Goal: Task Accomplishment & Management: Use online tool/utility

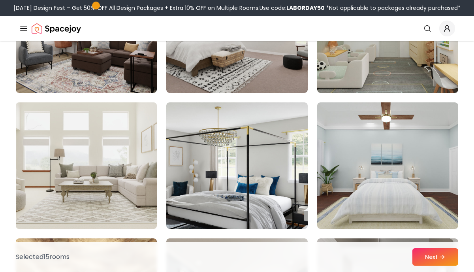
click at [118, 177] on img at bounding box center [86, 165] width 148 height 133
click at [125, 151] on img at bounding box center [86, 165] width 148 height 133
click at [126, 174] on img at bounding box center [86, 165] width 148 height 133
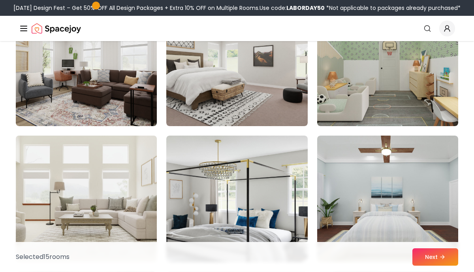
scroll to position [3818, 0]
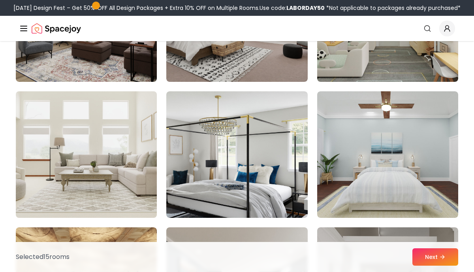
click at [137, 152] on img at bounding box center [86, 154] width 148 height 133
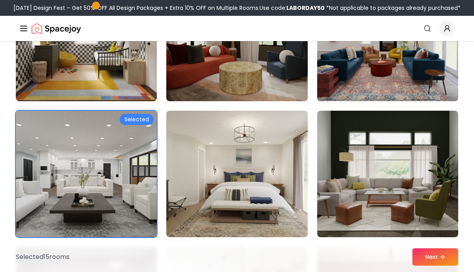
scroll to position [3257, 0]
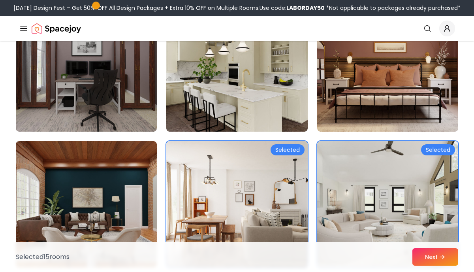
click at [281, 166] on img at bounding box center [237, 204] width 148 height 133
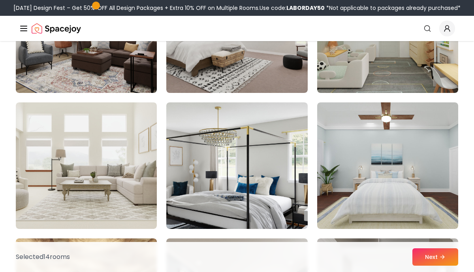
scroll to position [3799, 0]
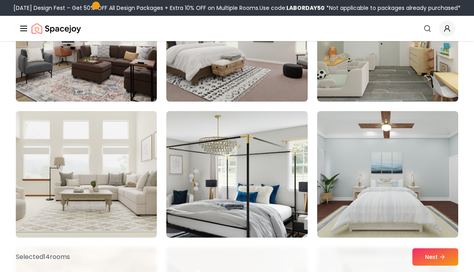
click at [107, 188] on img at bounding box center [86, 174] width 148 height 133
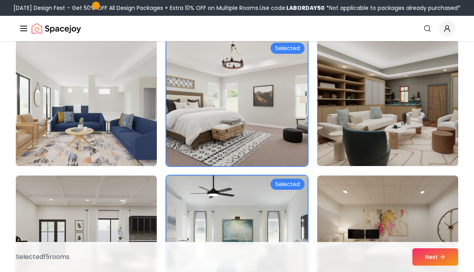
scroll to position [69, 0]
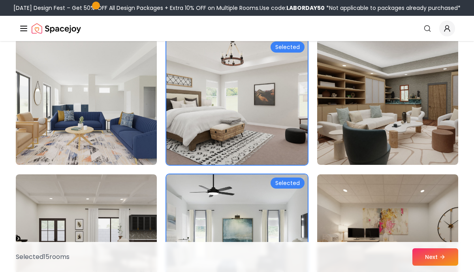
click at [237, 133] on img at bounding box center [237, 101] width 148 height 133
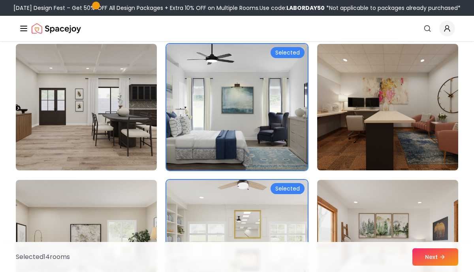
scroll to position [203, 0]
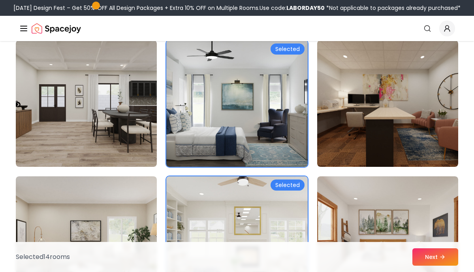
click at [253, 145] on img at bounding box center [237, 103] width 148 height 133
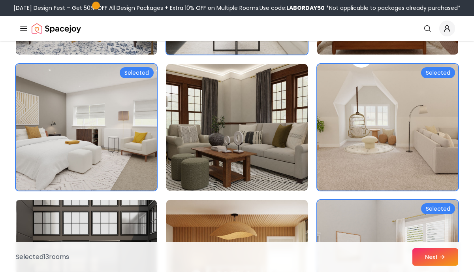
scroll to position [453, 0]
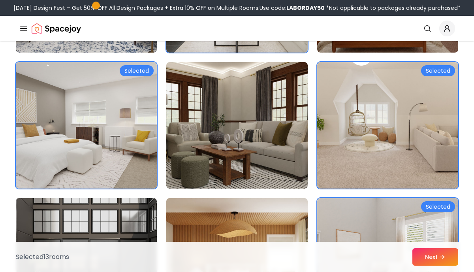
click at [124, 145] on img at bounding box center [86, 125] width 148 height 133
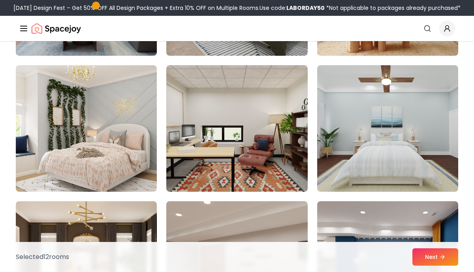
scroll to position [1675, 0]
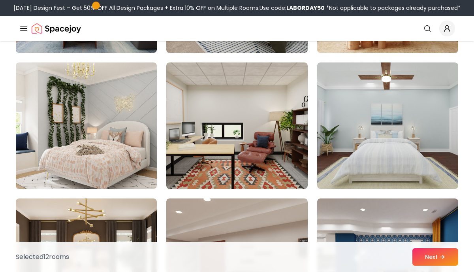
click at [152, 149] on img at bounding box center [86, 125] width 141 height 126
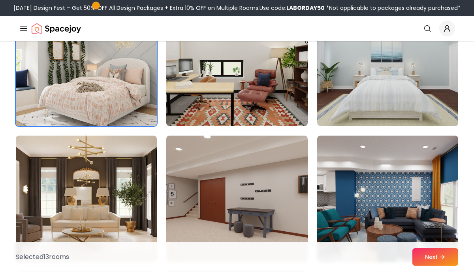
scroll to position [1738, 0]
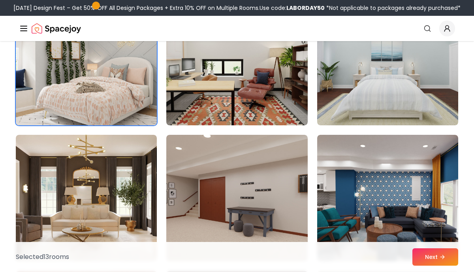
click at [85, 96] on img at bounding box center [86, 62] width 148 height 133
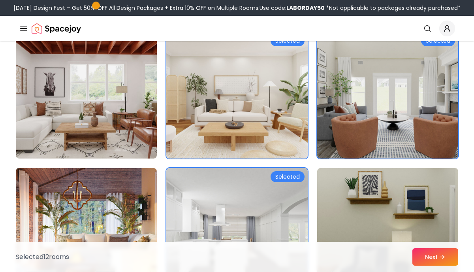
scroll to position [2114, 0]
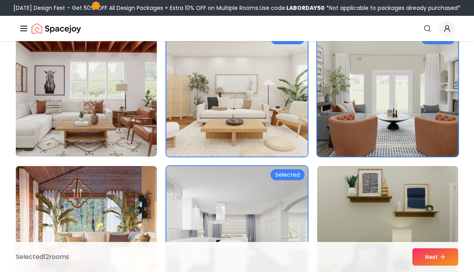
click at [390, 140] on img at bounding box center [387, 93] width 148 height 133
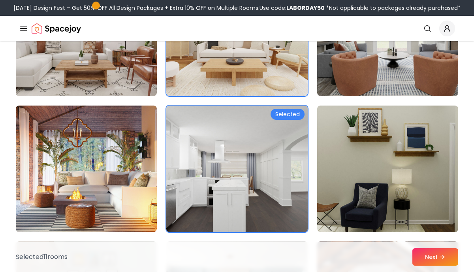
scroll to position [2178, 0]
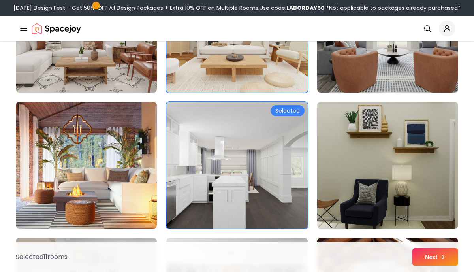
click at [282, 193] on img at bounding box center [237, 165] width 148 height 133
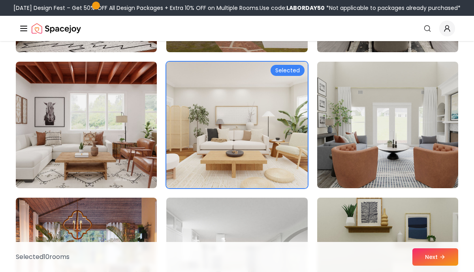
scroll to position [2080, 0]
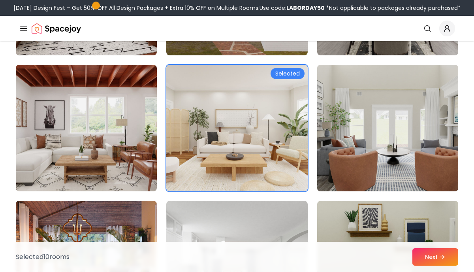
click at [396, 158] on img at bounding box center [387, 128] width 148 height 133
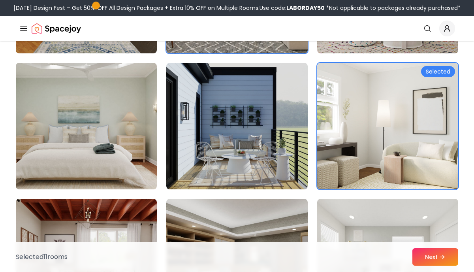
scroll to position [2625, 0]
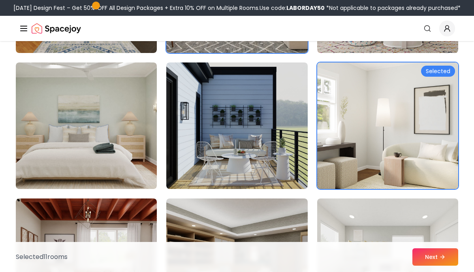
click at [342, 166] on img at bounding box center [387, 125] width 148 height 133
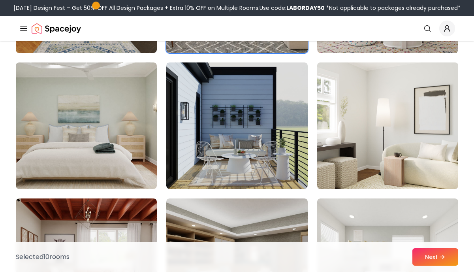
click at [332, 154] on img at bounding box center [387, 125] width 148 height 133
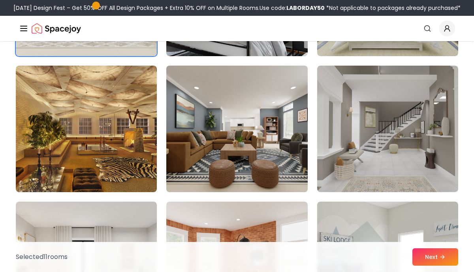
scroll to position [3981, 0]
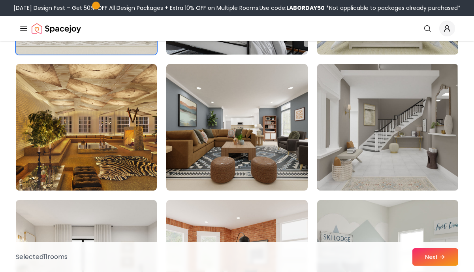
click at [344, 151] on img at bounding box center [387, 127] width 148 height 133
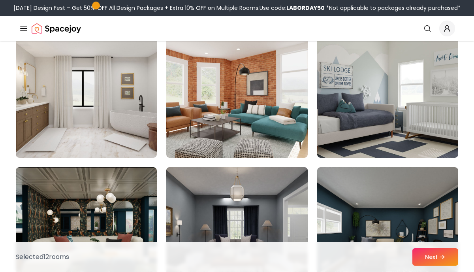
scroll to position [4150, 0]
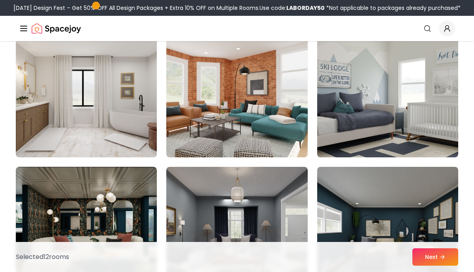
click at [368, 129] on img at bounding box center [387, 94] width 148 height 133
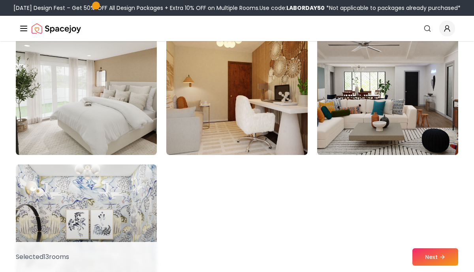
scroll to position [4425, 0]
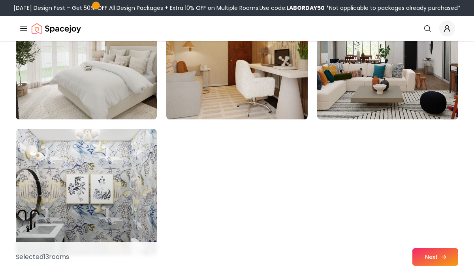
click at [435, 251] on button "Next" at bounding box center [435, 256] width 46 height 17
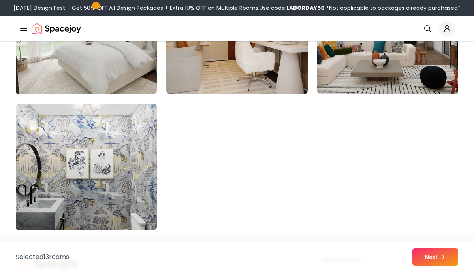
scroll to position [4460, 0]
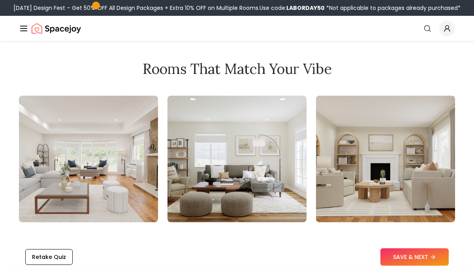
scroll to position [795, 0]
